Goal: Task Accomplishment & Management: Complete application form

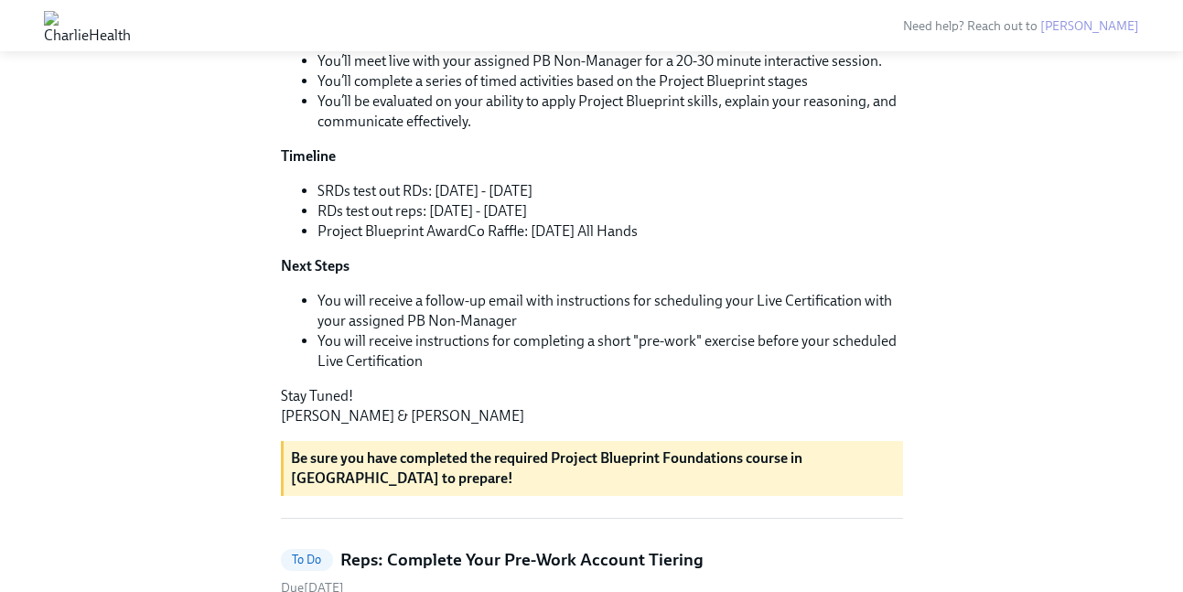
scroll to position [423, 0]
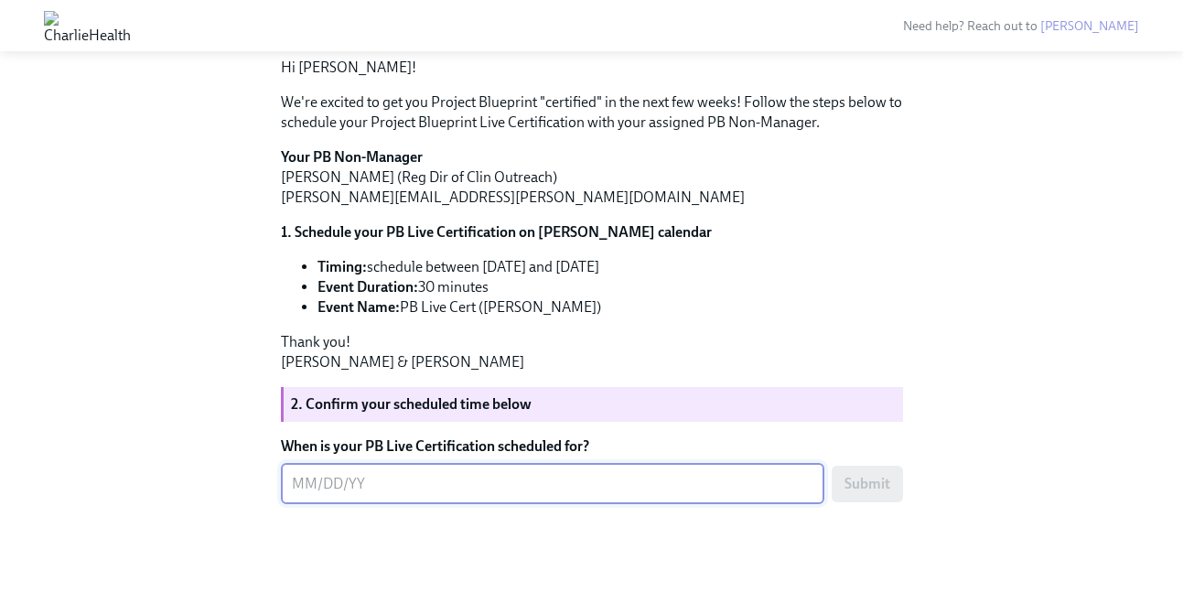
scroll to position [315, 0]
type textarea "[DATE]"
click at [872, 484] on span "Submit" at bounding box center [868, 484] width 46 height 18
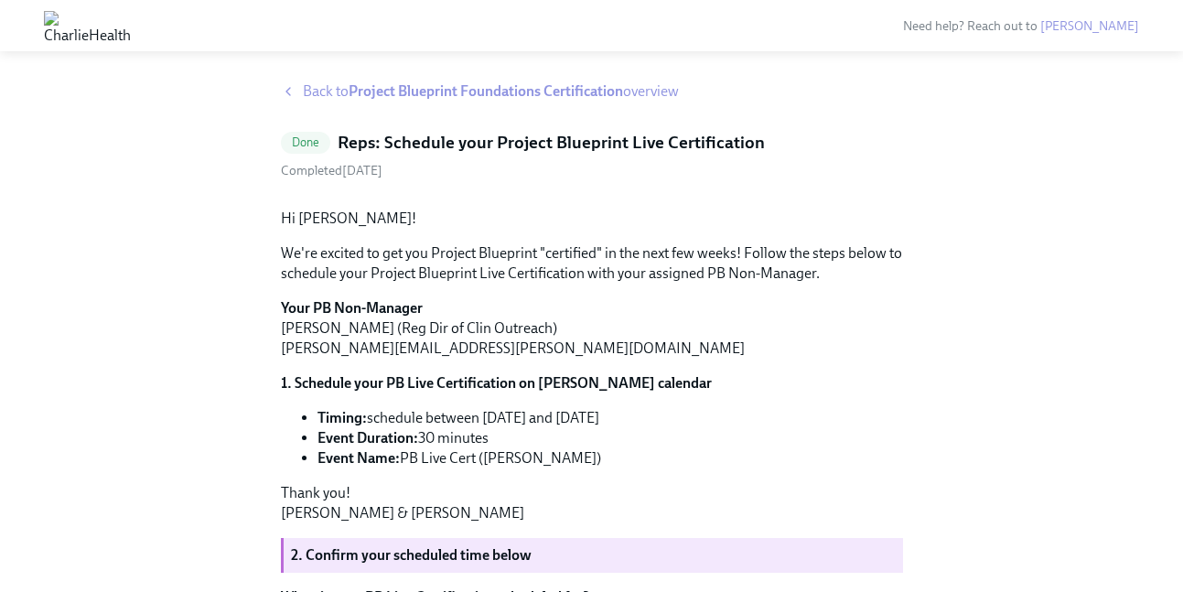
scroll to position [0, 0]
